Goal: Information Seeking & Learning: Find specific fact

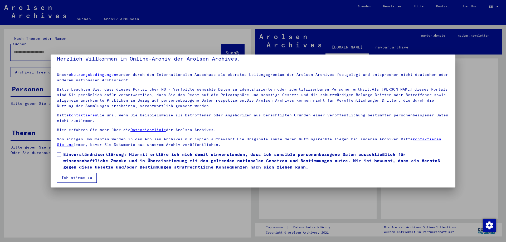
scroll to position [8, 0]
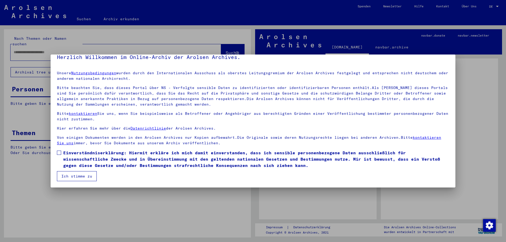
click at [60, 152] on span at bounding box center [59, 153] width 4 height 4
click at [82, 174] on button "Ich stimme zu" at bounding box center [77, 176] width 40 height 10
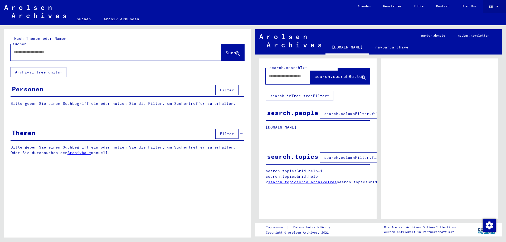
click at [493, 8] on div "DE DE" at bounding box center [494, 5] width 11 height 9
click at [483, 8] on span "English" at bounding box center [483, 9] width 13 height 4
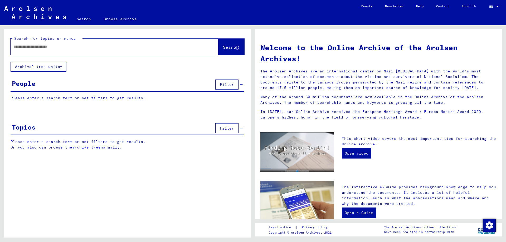
click at [43, 71] on button "Archival tree units" at bounding box center [39, 67] width 56 height 10
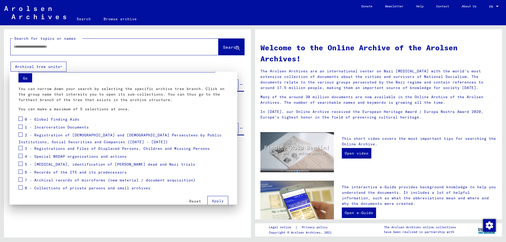
scroll to position [26, 0]
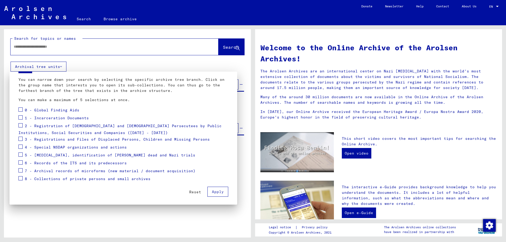
click at [194, 193] on span "Reset" at bounding box center [195, 192] width 12 height 5
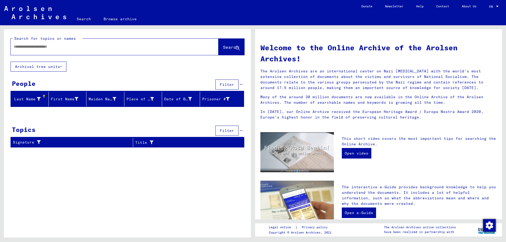
click at [47, 47] on input "text" at bounding box center [108, 47] width 189 height 6
type input "**********"
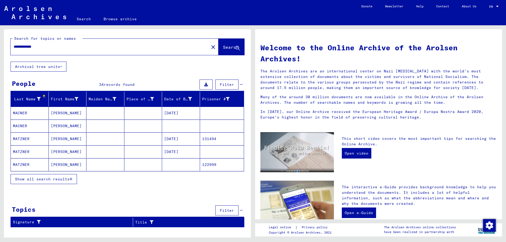
click at [228, 86] on span "Filter" at bounding box center [227, 84] width 14 height 5
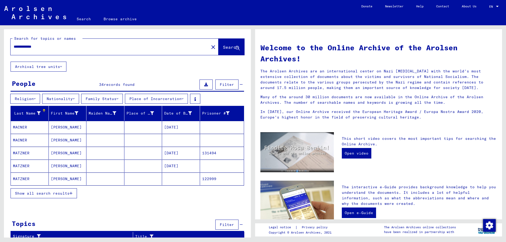
click at [152, 94] on button "Place of Incarceration" at bounding box center [156, 99] width 63 height 10
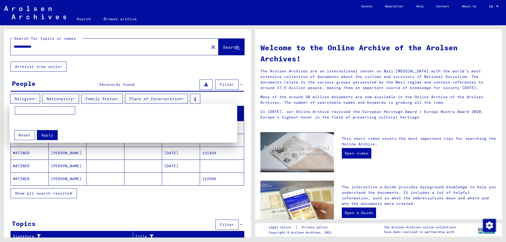
click at [44, 112] on input at bounding box center [45, 110] width 60 height 8
type input "*"
type input "*******"
click at [44, 135] on span "Apply" at bounding box center [47, 135] width 12 height 5
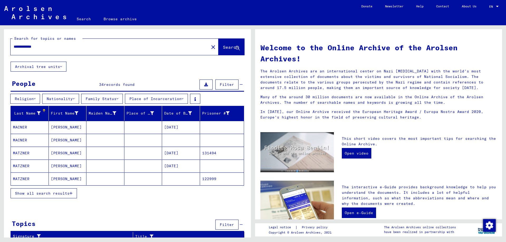
click at [62, 190] on button "Show all search results" at bounding box center [44, 193] width 66 height 10
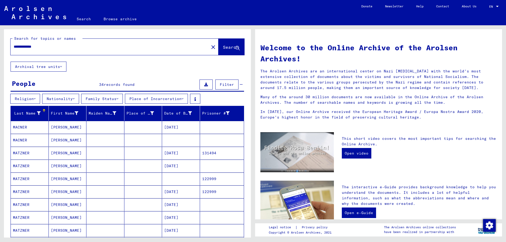
click at [115, 98] on button "Family Status" at bounding box center [102, 99] width 42 height 10
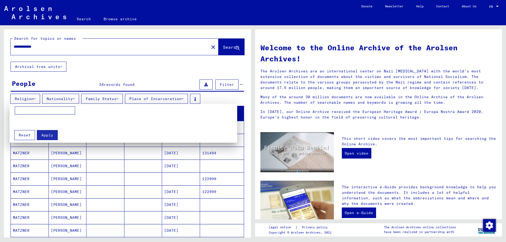
click at [114, 98] on div at bounding box center [253, 121] width 506 height 242
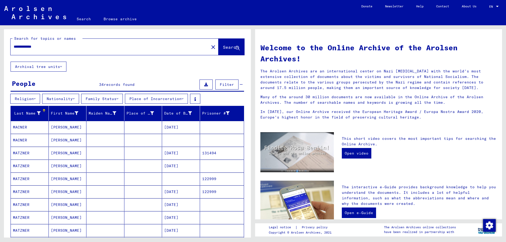
click at [78, 98] on button "Nationality" at bounding box center [60, 99] width 37 height 10
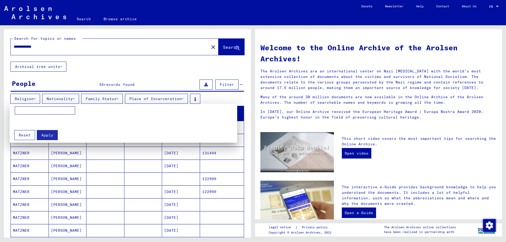
click at [37, 108] on input at bounding box center [45, 110] width 60 height 8
type input "******"
click at [46, 134] on span "Apply" at bounding box center [47, 135] width 12 height 5
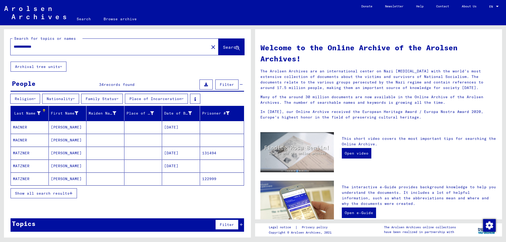
click at [55, 194] on span "Show all search results" at bounding box center [42, 193] width 55 height 5
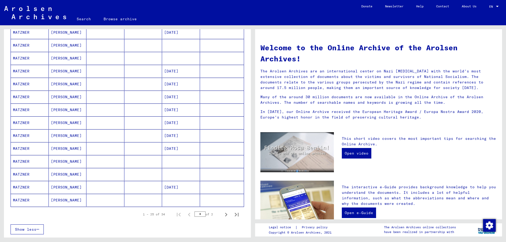
scroll to position [237, 0]
click at [222, 215] on icon "Next page" at bounding box center [225, 214] width 7 height 7
type input "*"
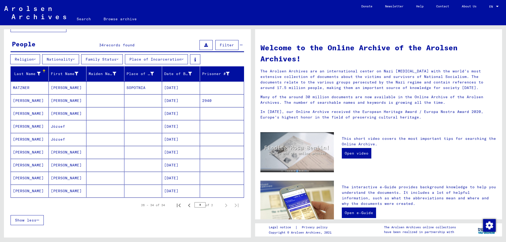
scroll to position [0, 0]
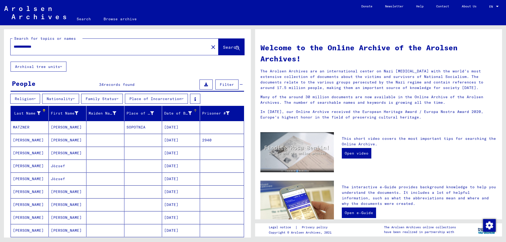
click at [179, 111] on div "Date of Birth" at bounding box center [178, 114] width 28 height 6
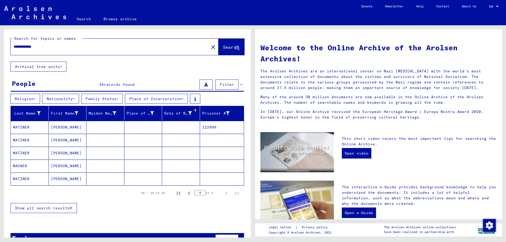
drag, startPoint x: 48, startPoint y: 45, endPoint x: 0, endPoint y: 45, distance: 47.9
click at [0, 45] on div "**********" at bounding box center [126, 131] width 253 height 212
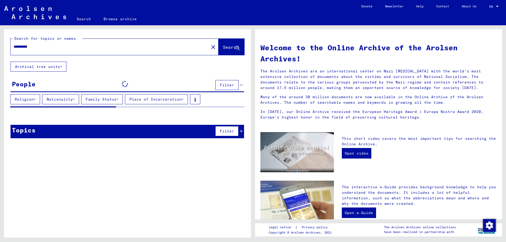
type input "**********"
click at [224, 47] on span "Search" at bounding box center [231, 47] width 16 height 5
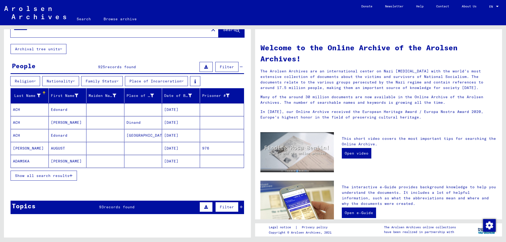
scroll to position [26, 0]
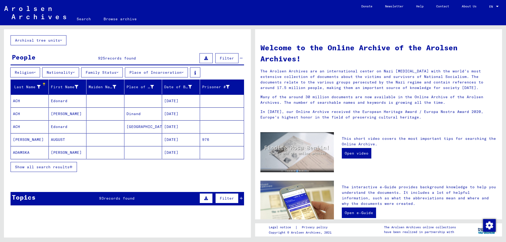
click at [62, 165] on span "Show all search results" at bounding box center [42, 167] width 55 height 5
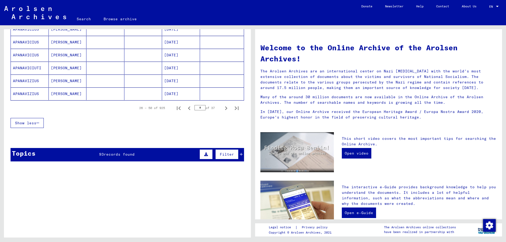
scroll to position [278, 0]
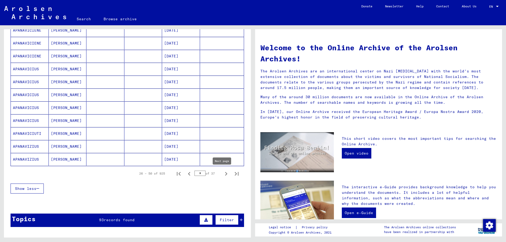
click at [225, 173] on icon "Next page" at bounding box center [226, 174] width 2 height 4
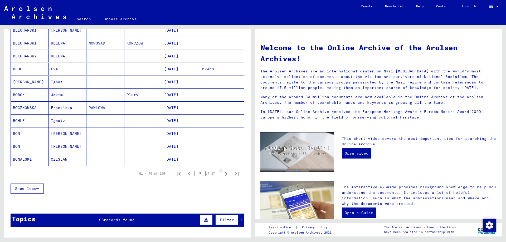
click at [225, 174] on icon "Next page" at bounding box center [226, 174] width 2 height 4
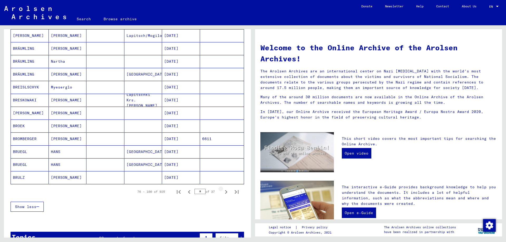
scroll to position [251, 0]
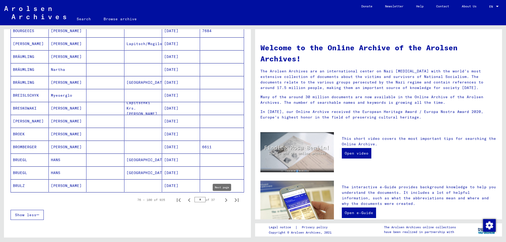
click at [223, 201] on icon "Next page" at bounding box center [225, 199] width 7 height 7
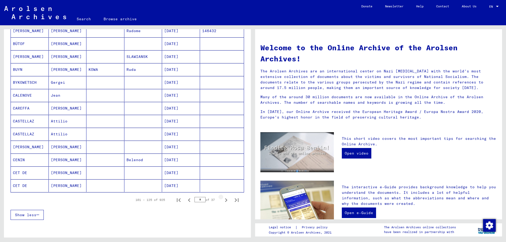
click at [223, 201] on icon "Next page" at bounding box center [225, 199] width 7 height 7
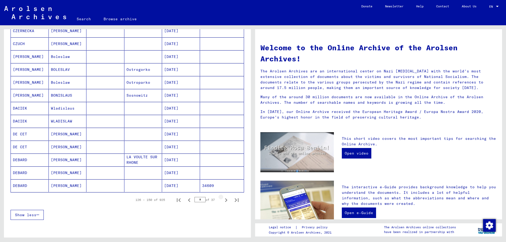
click at [223, 201] on icon "Next page" at bounding box center [225, 199] width 7 height 7
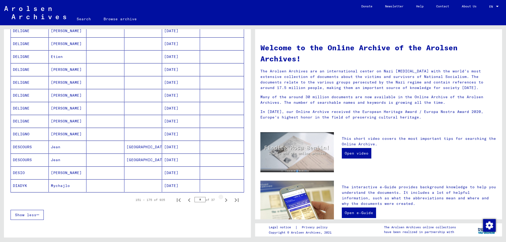
click at [223, 201] on icon "Next page" at bounding box center [225, 199] width 7 height 7
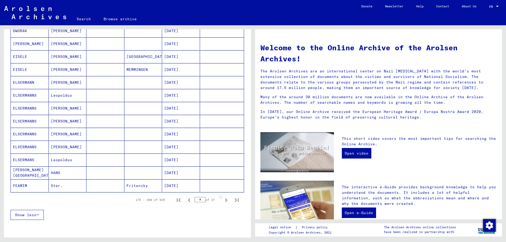
click at [223, 201] on icon "Next page" at bounding box center [225, 199] width 7 height 7
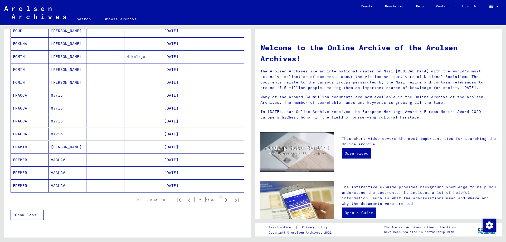
click at [223, 201] on icon "Next page" at bounding box center [225, 199] width 7 height 7
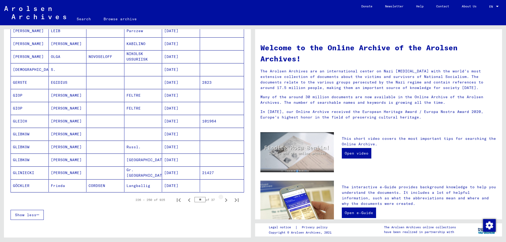
click at [223, 201] on icon "Next page" at bounding box center [225, 199] width 7 height 7
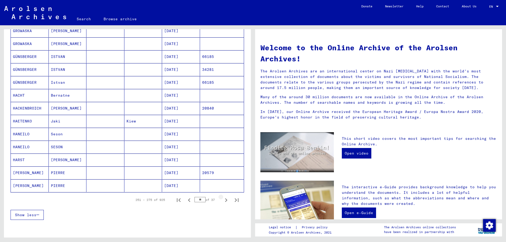
click at [223, 201] on icon "Next page" at bounding box center [225, 199] width 7 height 7
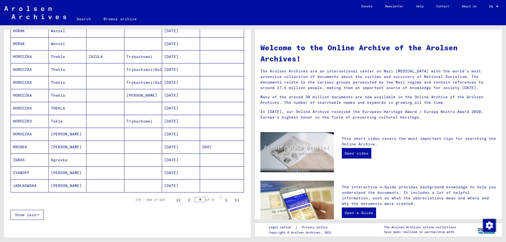
click at [223, 201] on icon "Next page" at bounding box center [225, 199] width 7 height 7
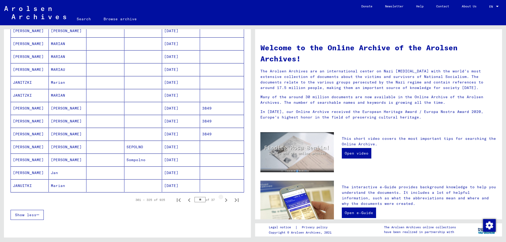
click at [223, 201] on icon "Next page" at bounding box center [225, 199] width 7 height 7
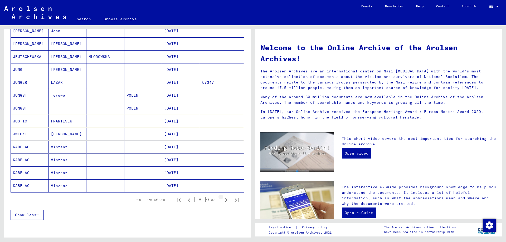
click at [223, 201] on icon "Next page" at bounding box center [225, 199] width 7 height 7
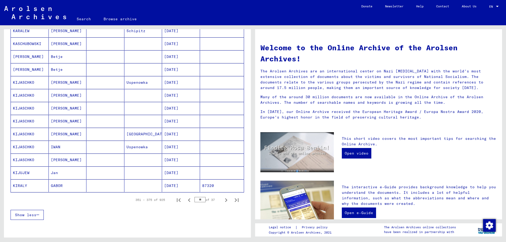
click at [223, 201] on icon "Next page" at bounding box center [225, 199] width 7 height 7
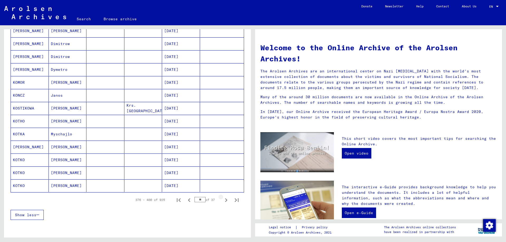
click at [223, 201] on icon "Next page" at bounding box center [225, 199] width 7 height 7
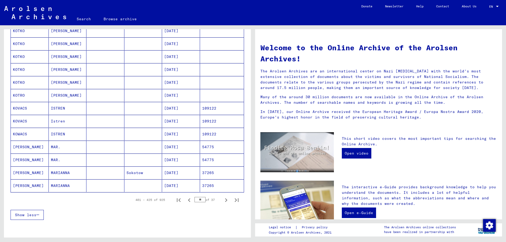
click at [223, 201] on icon "Next page" at bounding box center [225, 199] width 7 height 7
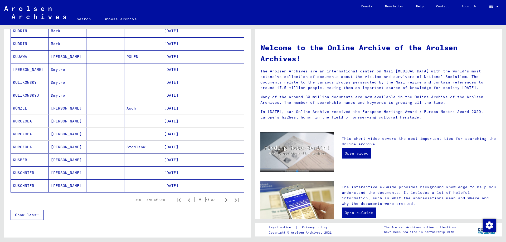
click at [225, 200] on icon "Next page" at bounding box center [226, 200] width 2 height 4
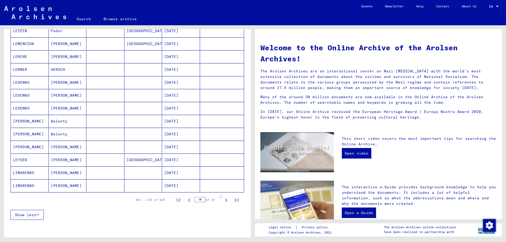
click at [225, 200] on icon "Next page" at bounding box center [226, 200] width 2 height 4
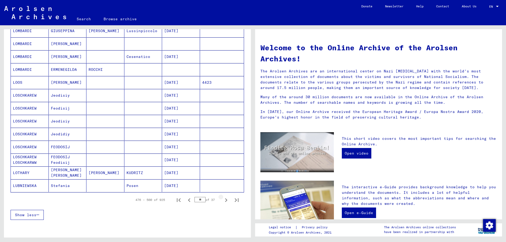
click at [225, 200] on icon "Next page" at bounding box center [226, 200] width 2 height 4
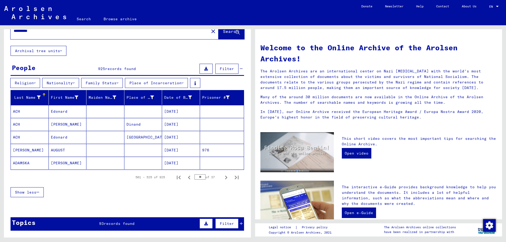
scroll to position [0, 0]
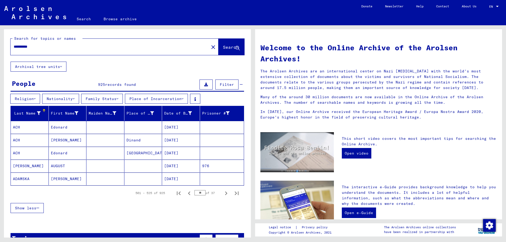
click at [28, 209] on span "Show less" at bounding box center [25, 208] width 21 height 5
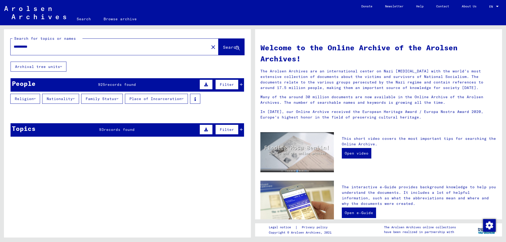
click at [240, 83] on icon at bounding box center [241, 85] width 3 height 4
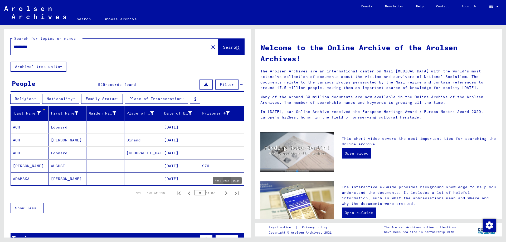
click at [223, 194] on icon "Next page" at bounding box center [225, 193] width 7 height 7
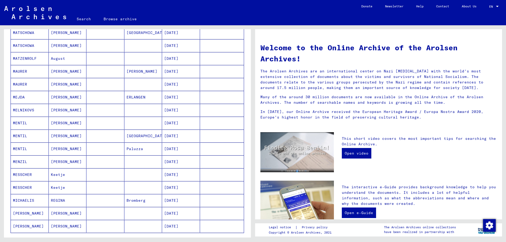
scroll to position [237, 0]
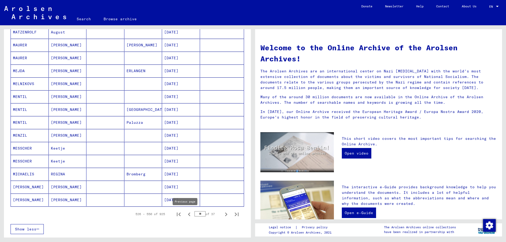
click at [185, 214] on icon "Previous page" at bounding box center [188, 214] width 7 height 7
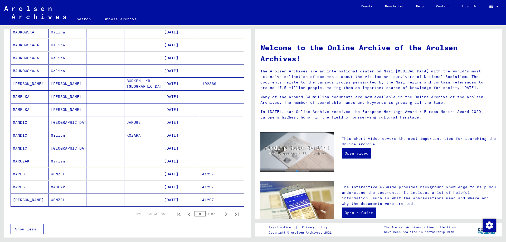
click at [186, 214] on icon "Previous page" at bounding box center [188, 214] width 7 height 7
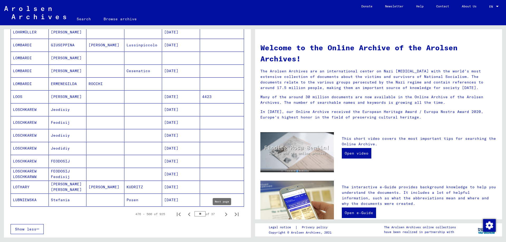
click at [222, 215] on icon "Next page" at bounding box center [225, 214] width 7 height 7
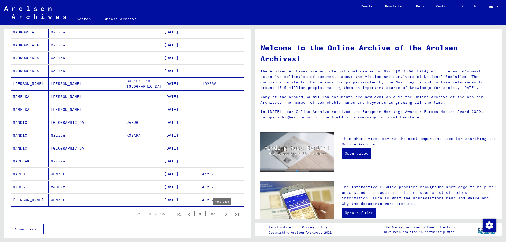
click at [225, 213] on icon "Next page" at bounding box center [226, 215] width 2 height 4
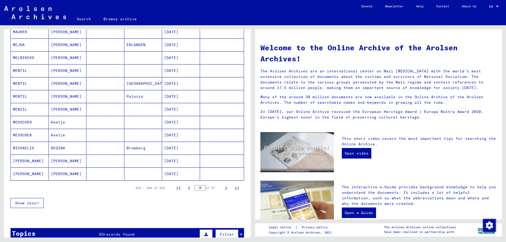
scroll to position [263, 0]
click at [225, 189] on icon "Next page" at bounding box center [226, 188] width 2 height 4
type input "**"
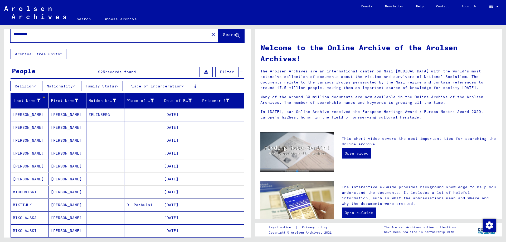
scroll to position [0, 0]
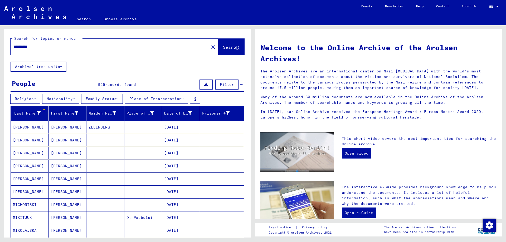
drag, startPoint x: 48, startPoint y: 47, endPoint x: 1, endPoint y: 45, distance: 47.4
click at [0, 45] on div "**********" at bounding box center [126, 131] width 253 height 212
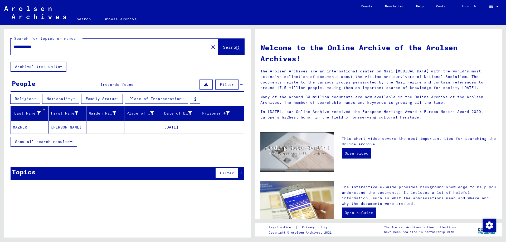
click at [27, 128] on mat-cell "MAZNER" at bounding box center [30, 127] width 38 height 13
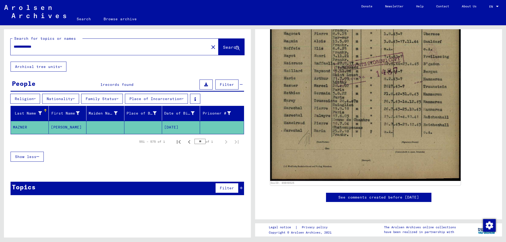
scroll to position [211, 0]
drag, startPoint x: 53, startPoint y: 46, endPoint x: 19, endPoint y: 48, distance: 33.5
click at [19, 48] on input "**********" at bounding box center [110, 47] width 192 height 6
type input "******"
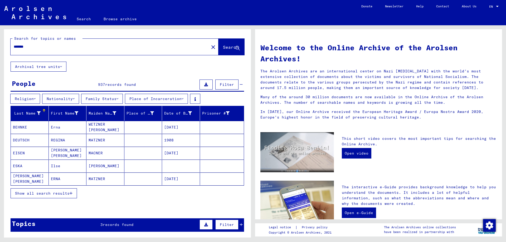
click at [59, 195] on span "Show all search results" at bounding box center [42, 193] width 55 height 5
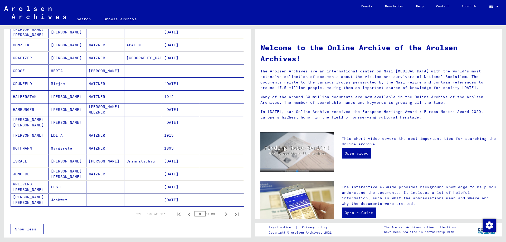
scroll to position [263, 0]
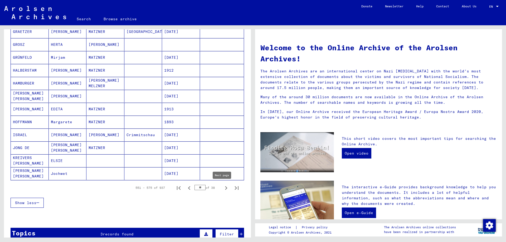
click at [224, 189] on icon "Next page" at bounding box center [225, 187] width 7 height 7
type input "**"
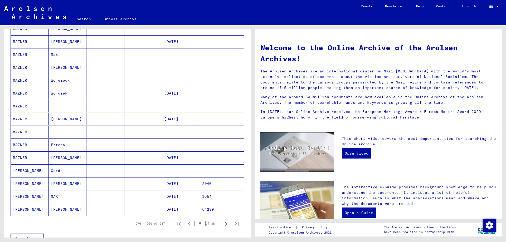
scroll to position [237, 0]
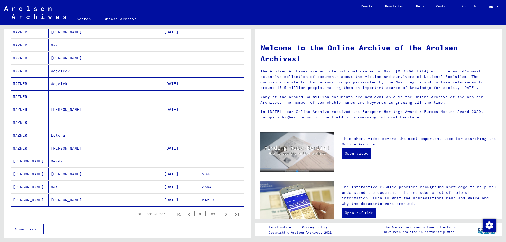
click at [175, 176] on mat-cell "[DATE]" at bounding box center [181, 174] width 38 height 13
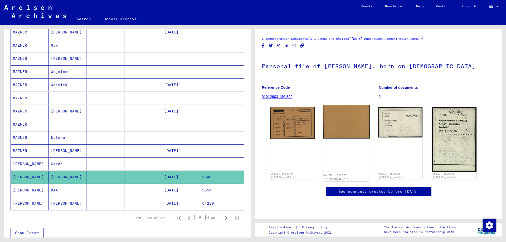
click at [337, 125] on img at bounding box center [346, 121] width 47 height 33
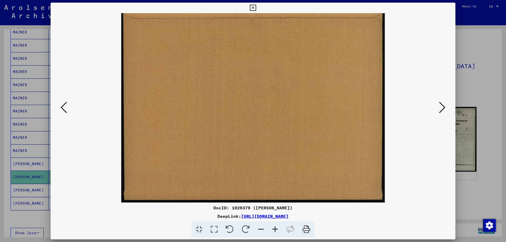
click at [440, 107] on icon at bounding box center [442, 107] width 6 height 13
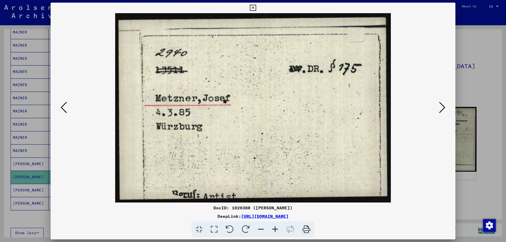
drag, startPoint x: 290, startPoint y: 98, endPoint x: 295, endPoint y: 117, distance: 20.1
click at [295, 117] on img at bounding box center [252, 107] width 369 height 189
click at [445, 106] on icon at bounding box center [442, 107] width 6 height 13
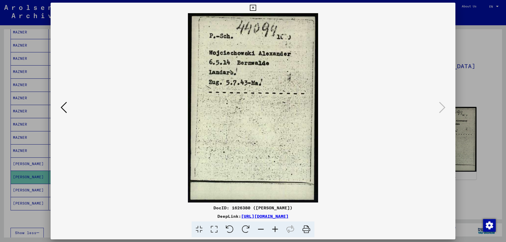
click at [253, 5] on icon at bounding box center [253, 8] width 6 height 6
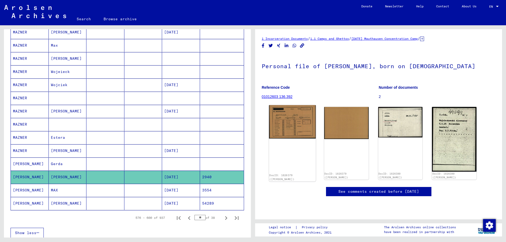
click at [280, 130] on img at bounding box center [292, 121] width 47 height 33
